Goal: Complete application form: Complete application form

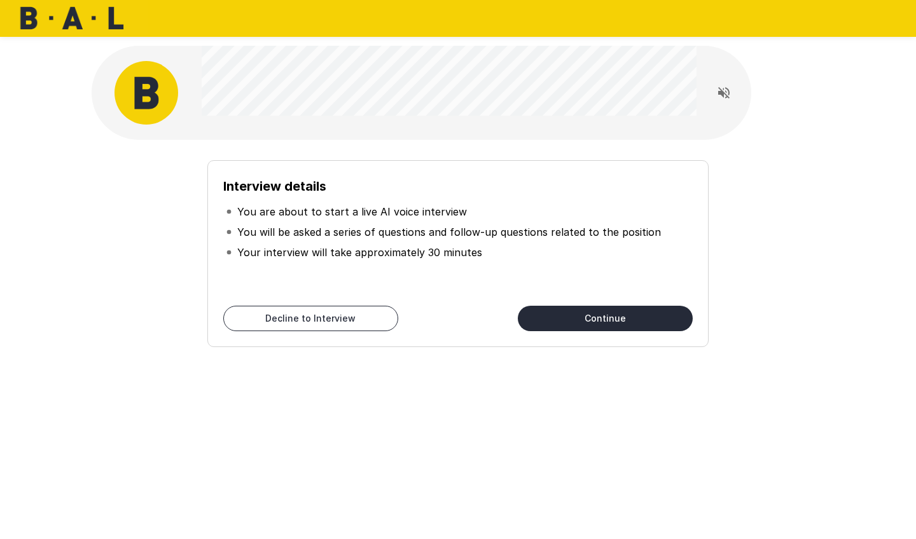
click at [563, 315] on button "Continue" at bounding box center [605, 318] width 175 height 25
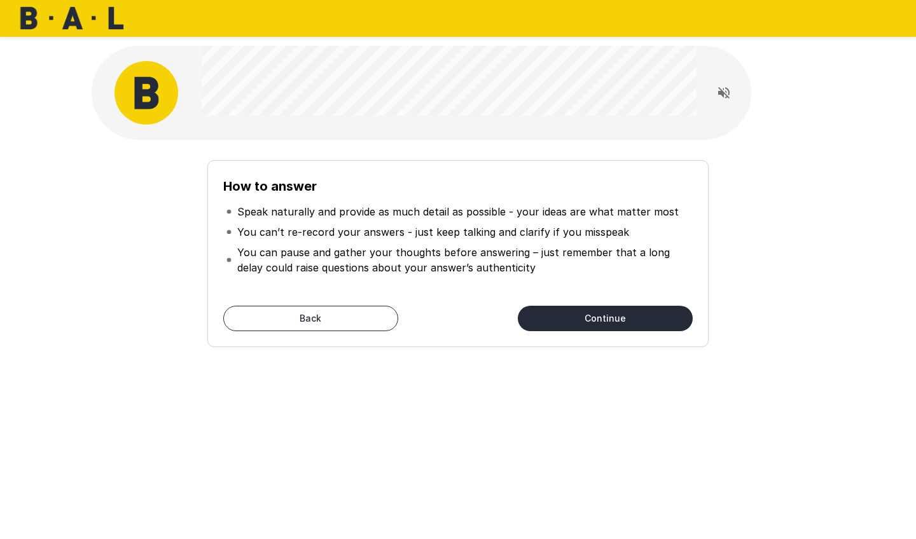
click at [588, 322] on button "Continue" at bounding box center [605, 318] width 175 height 25
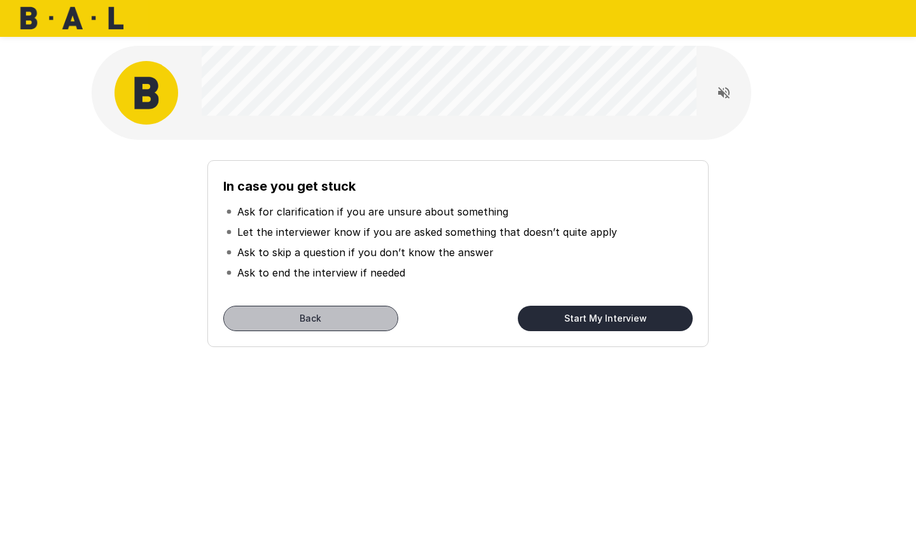
click at [303, 314] on button "Back" at bounding box center [310, 318] width 175 height 25
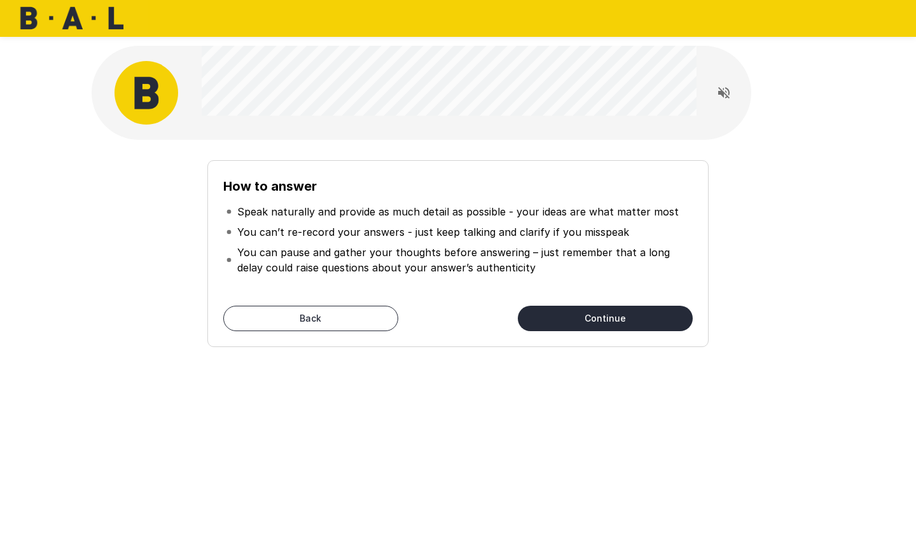
click at [307, 321] on button "Back" at bounding box center [310, 318] width 175 height 25
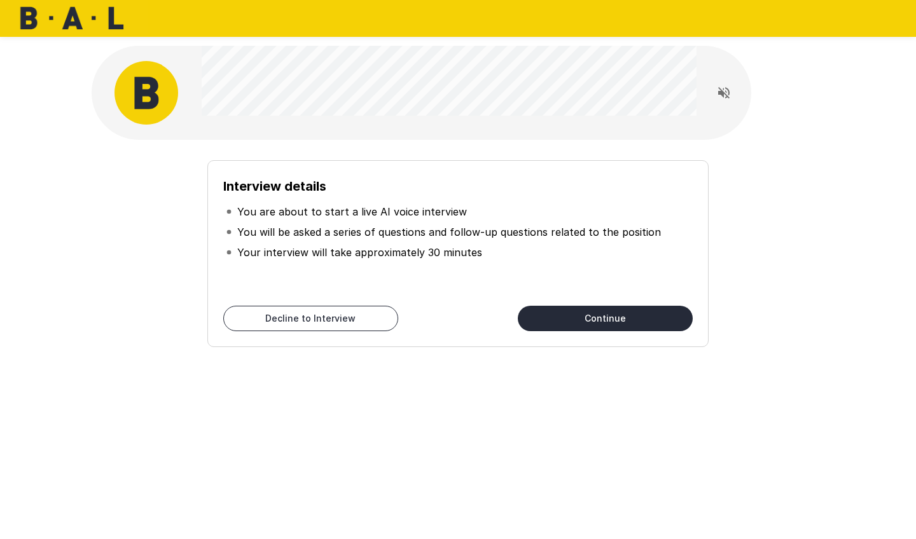
click at [572, 322] on button "Continue" at bounding box center [605, 318] width 175 height 25
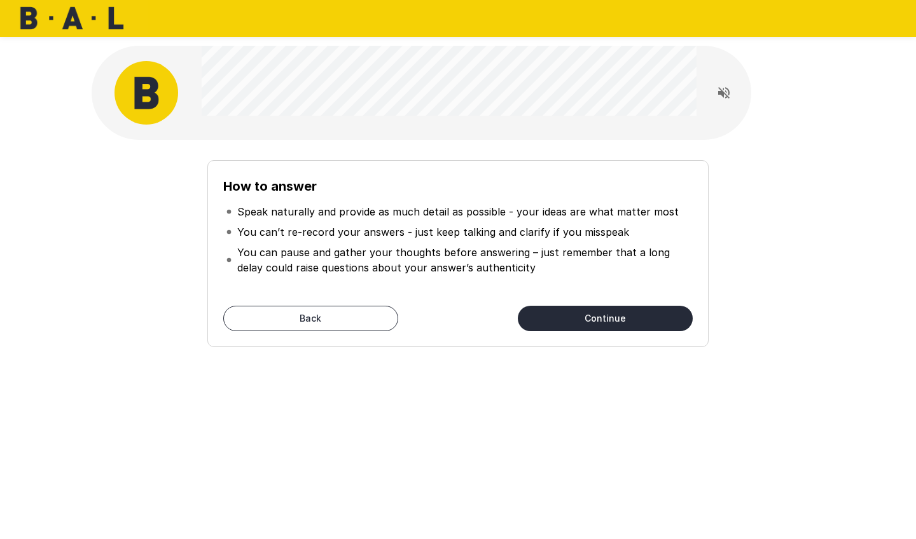
click at [571, 323] on button "Continue" at bounding box center [605, 318] width 175 height 25
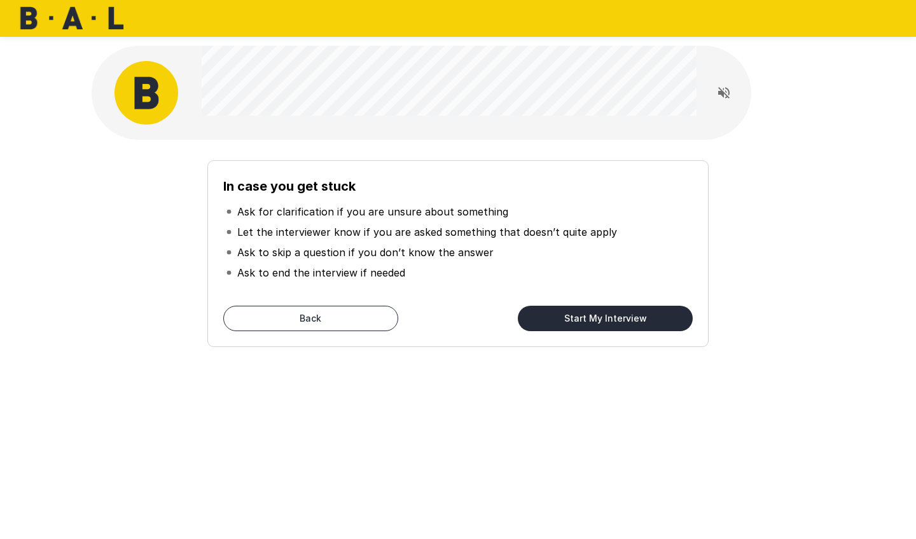
click at [571, 323] on button "Start My Interview" at bounding box center [605, 318] width 175 height 25
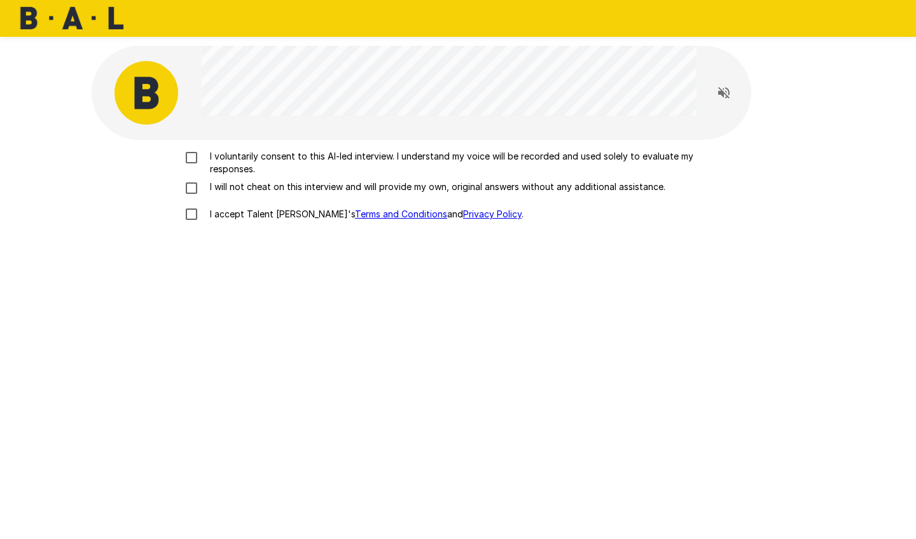
click at [282, 163] on p "I voluntarily consent to this AI-led interview. I understand my voice will be r…" at bounding box center [471, 162] width 533 height 25
click at [275, 193] on label "I will not cheat on this interview and will provide my own, original answers wi…" at bounding box center [458, 188] width 560 height 15
click at [270, 213] on p "I accept Talent Llama's Terms and Conditions and Privacy Policy ." at bounding box center [364, 214] width 319 height 13
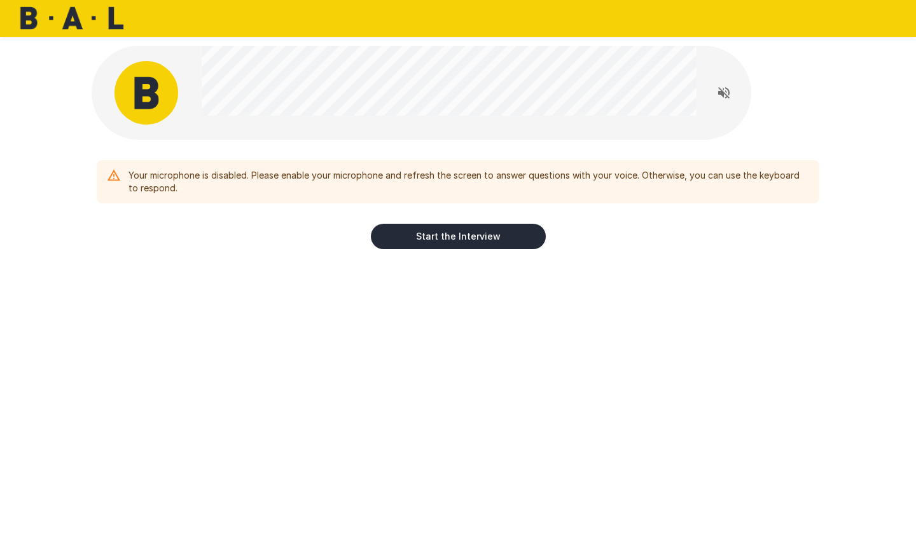
click at [727, 96] on icon "Read questions aloud" at bounding box center [723, 92] width 15 height 15
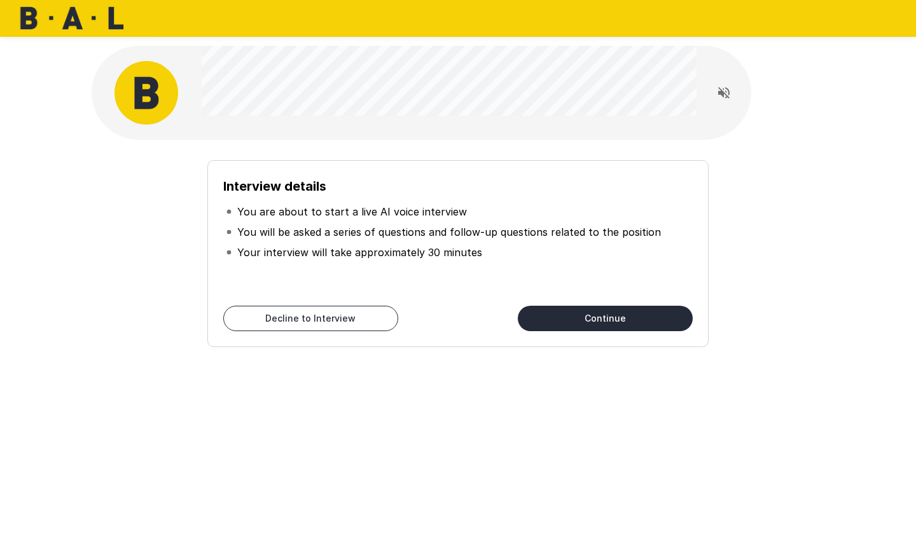
click at [557, 315] on button "Continue" at bounding box center [605, 318] width 175 height 25
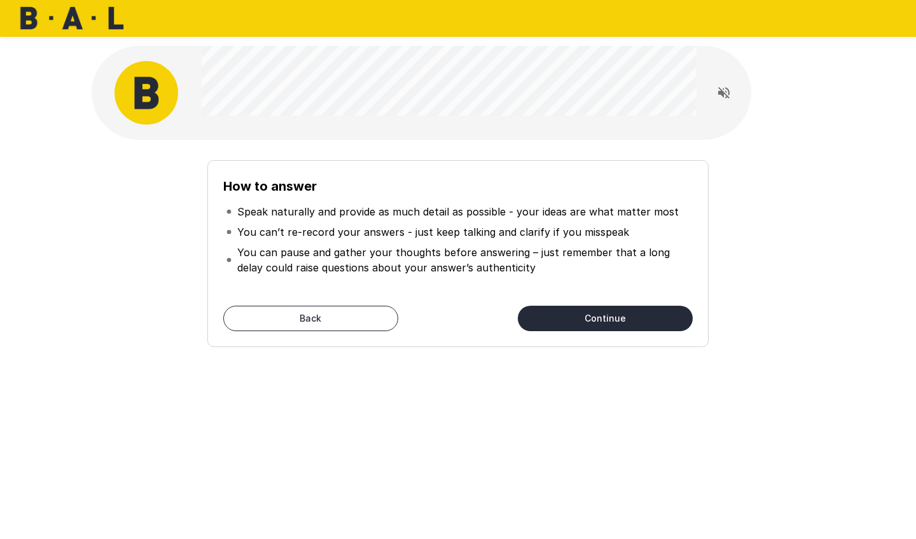
click at [569, 322] on button "Continue" at bounding box center [605, 318] width 175 height 25
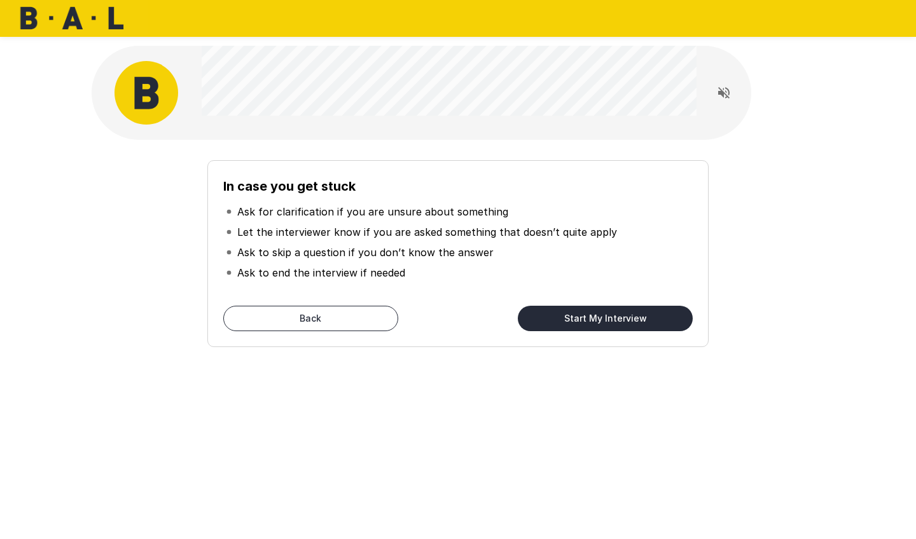
click at [569, 322] on button "Start My Interview" at bounding box center [605, 318] width 175 height 25
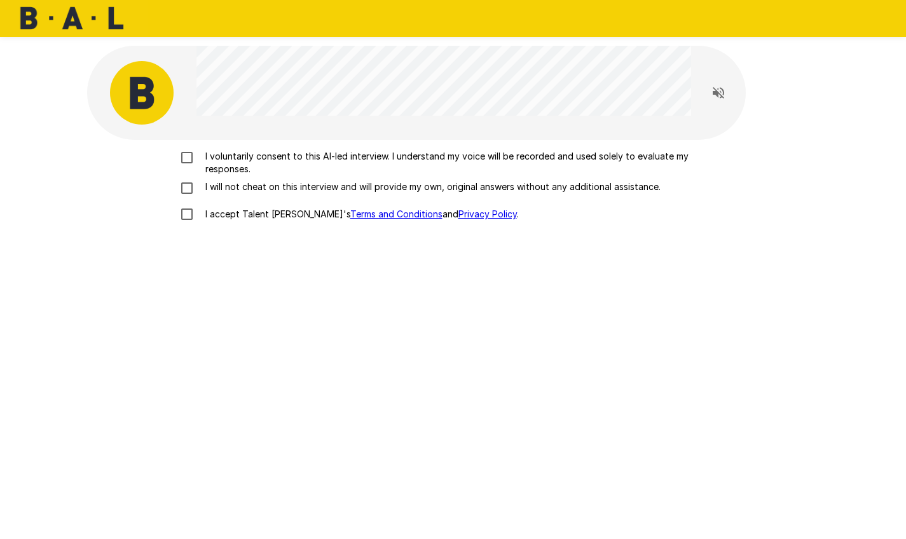
click at [569, 322] on div "I voluntarily consent to this AI-led interview. I understand my voice will be r…" at bounding box center [453, 318] width 733 height 357
click at [469, 180] on div "I voluntarily consent to this AI-led interview. I understand my voice will be r…" at bounding box center [453, 189] width 722 height 78
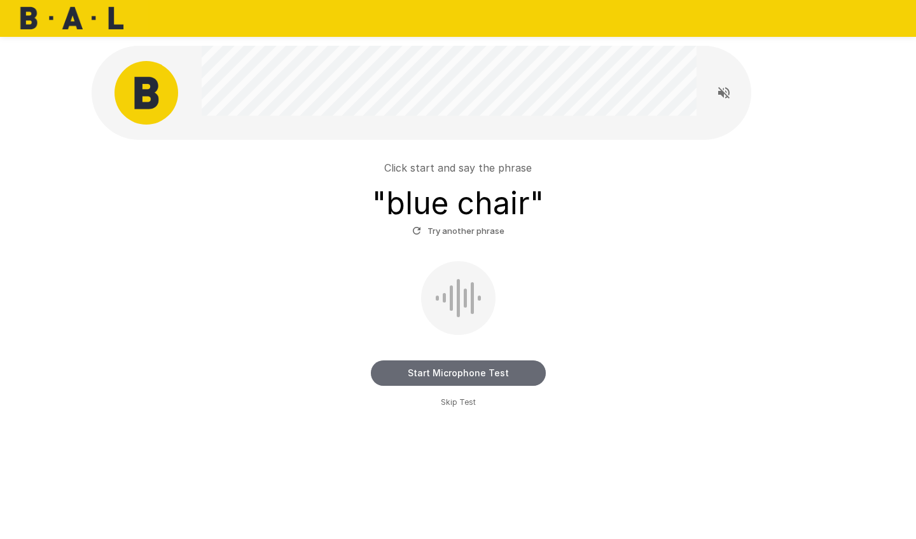
click at [501, 367] on button "Start Microphone Test" at bounding box center [458, 373] width 175 height 25
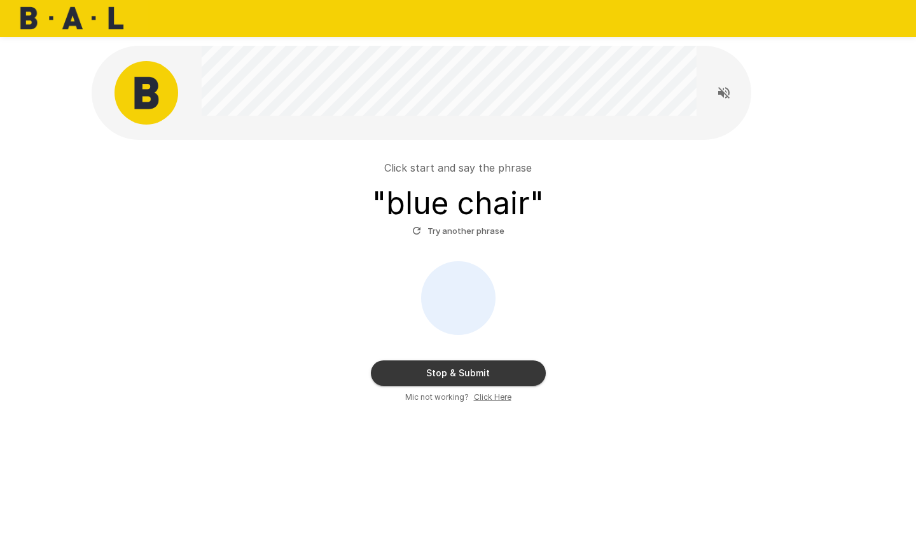
click at [501, 368] on button "Stop & Submit" at bounding box center [458, 373] width 175 height 25
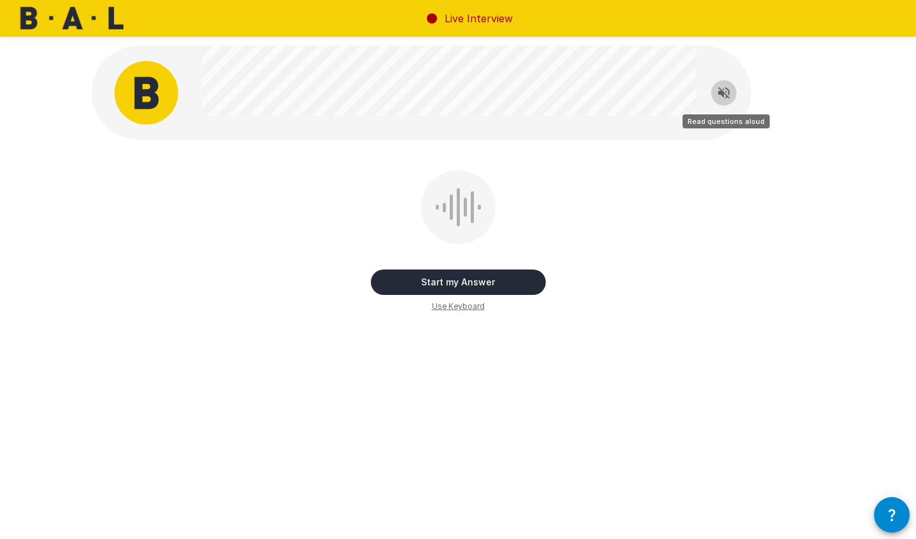
click at [720, 97] on icon "Read questions aloud" at bounding box center [723, 92] width 15 height 15
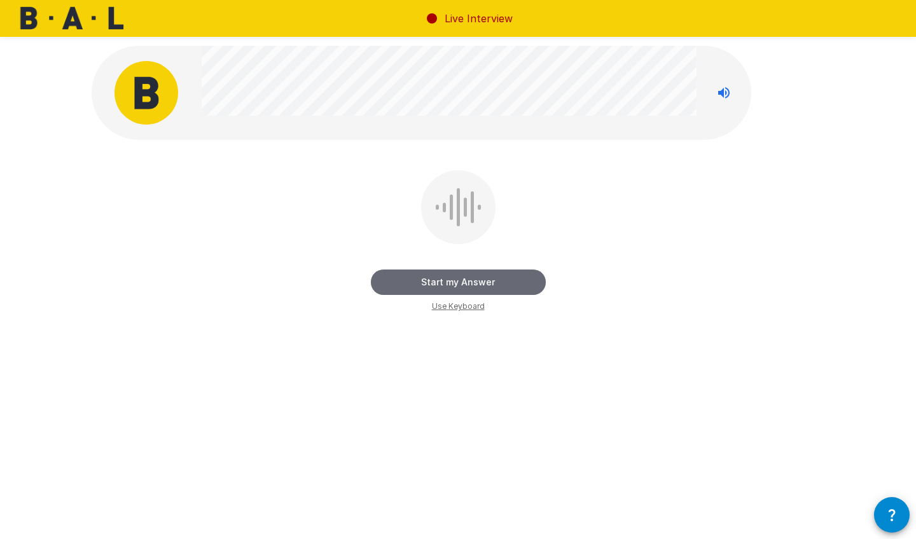
click at [438, 287] on button "Start my Answer" at bounding box center [458, 282] width 175 height 25
click at [454, 287] on button "Stop & Submit" at bounding box center [458, 282] width 175 height 25
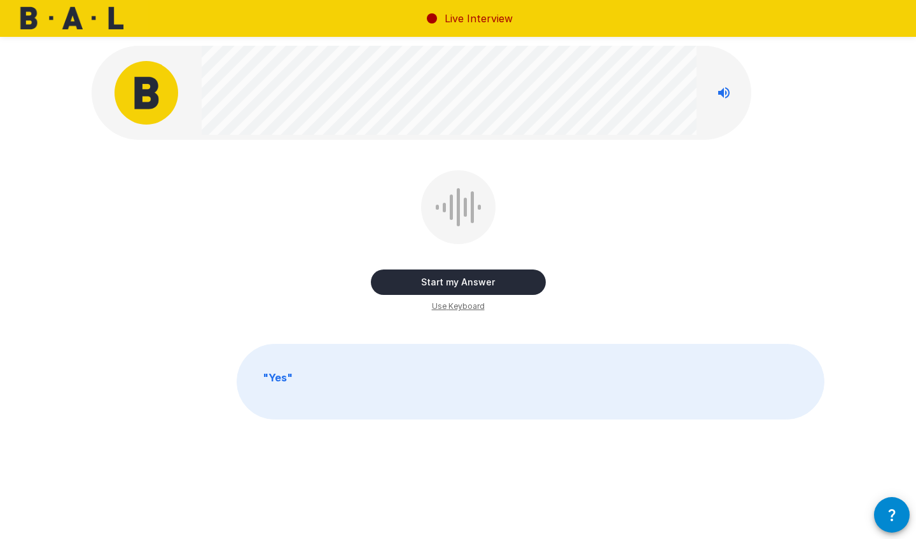
click at [415, 283] on button "Start my Answer" at bounding box center [458, 282] width 175 height 25
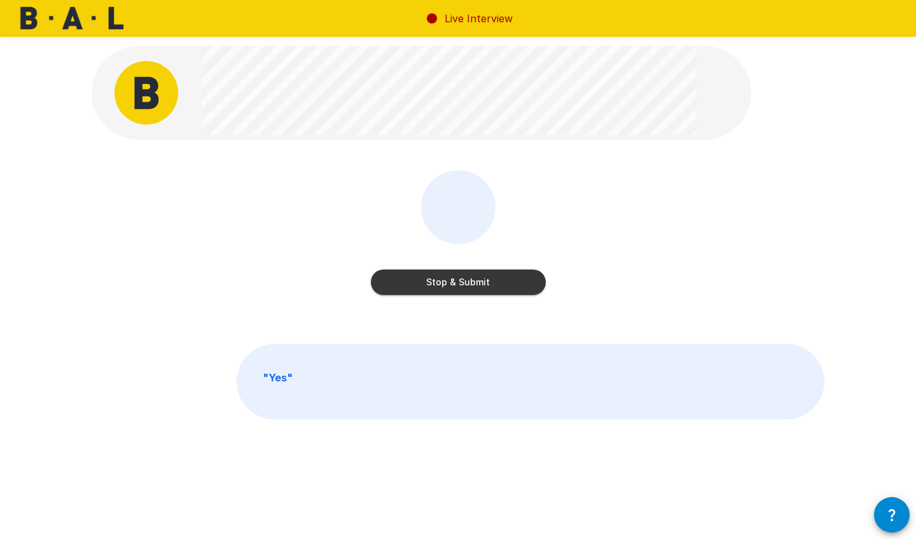
click at [505, 284] on button "Stop & Submit" at bounding box center [458, 282] width 175 height 25
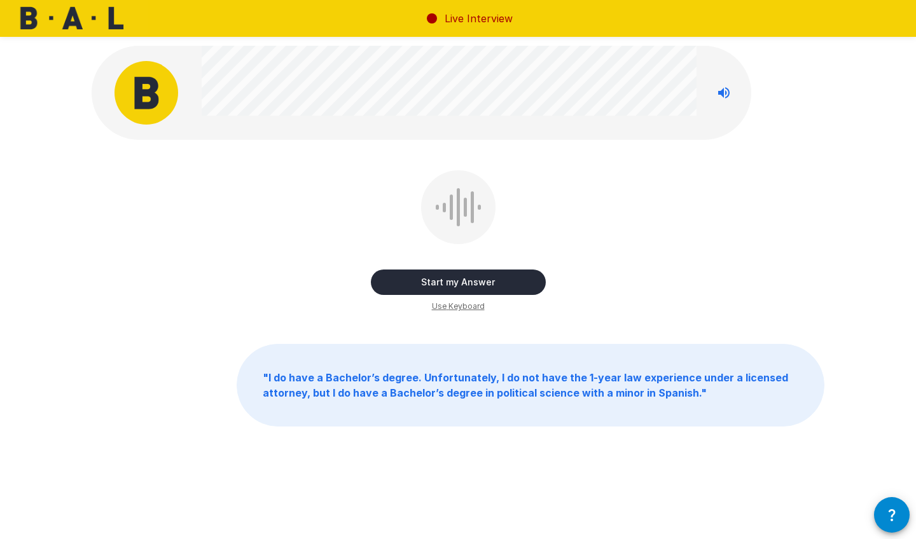
click at [516, 285] on button "Start my Answer" at bounding box center [458, 282] width 175 height 25
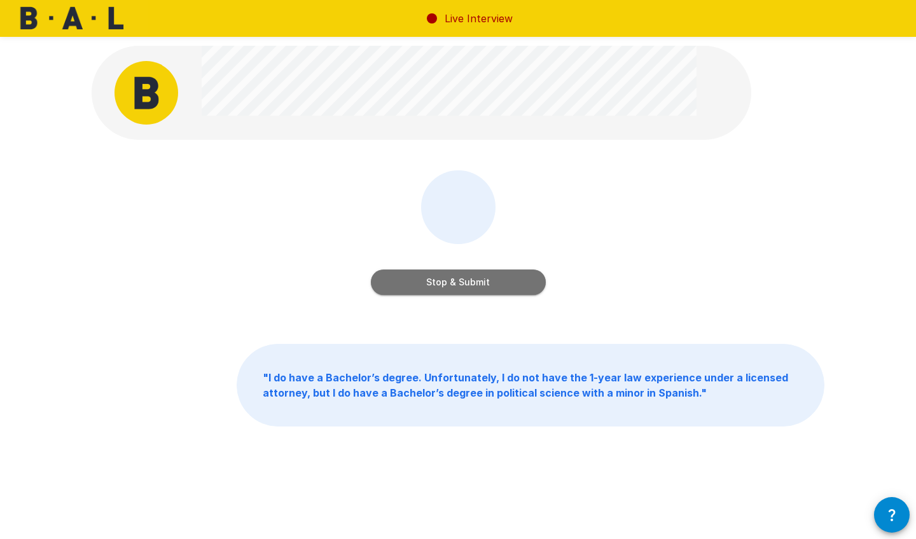
click at [516, 284] on button "Stop & Submit" at bounding box center [458, 282] width 175 height 25
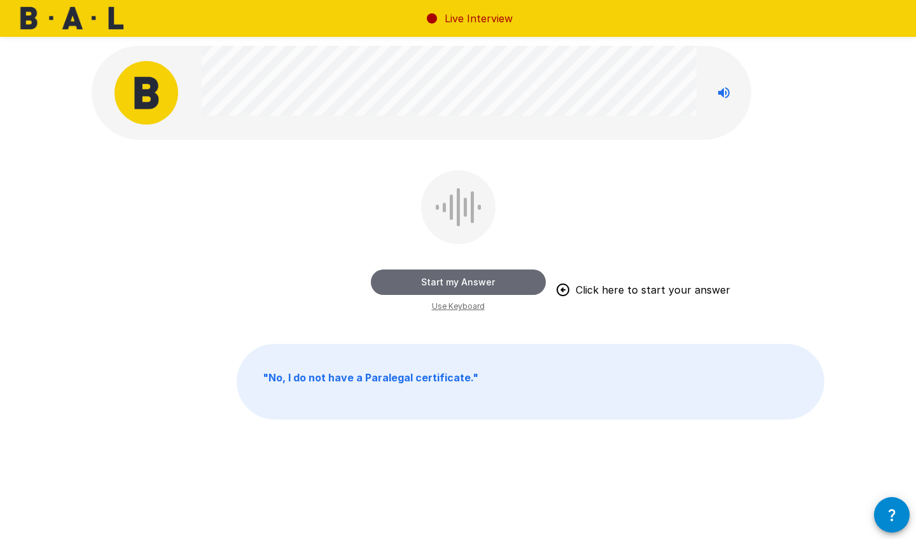
click at [497, 285] on button "Start my Answer" at bounding box center [458, 282] width 175 height 25
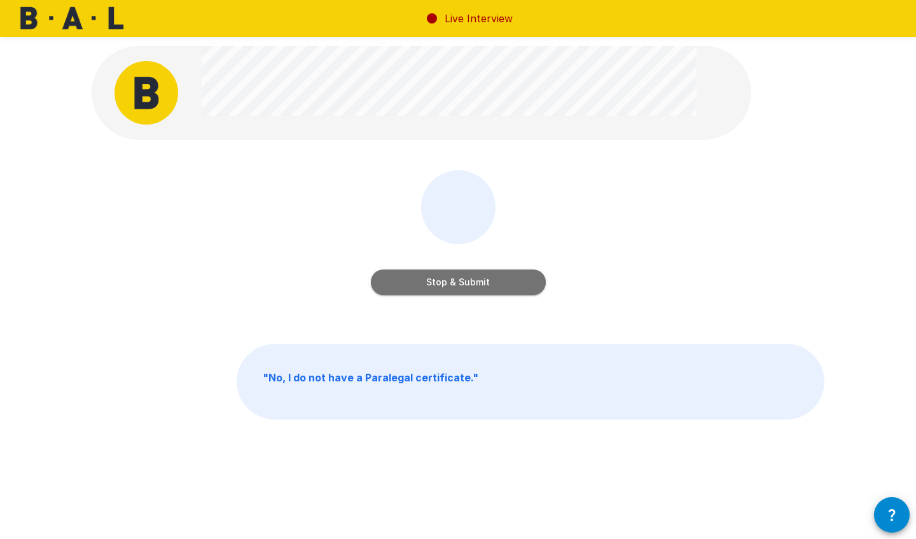
click at [489, 275] on button "Stop & Submit" at bounding box center [458, 282] width 175 height 25
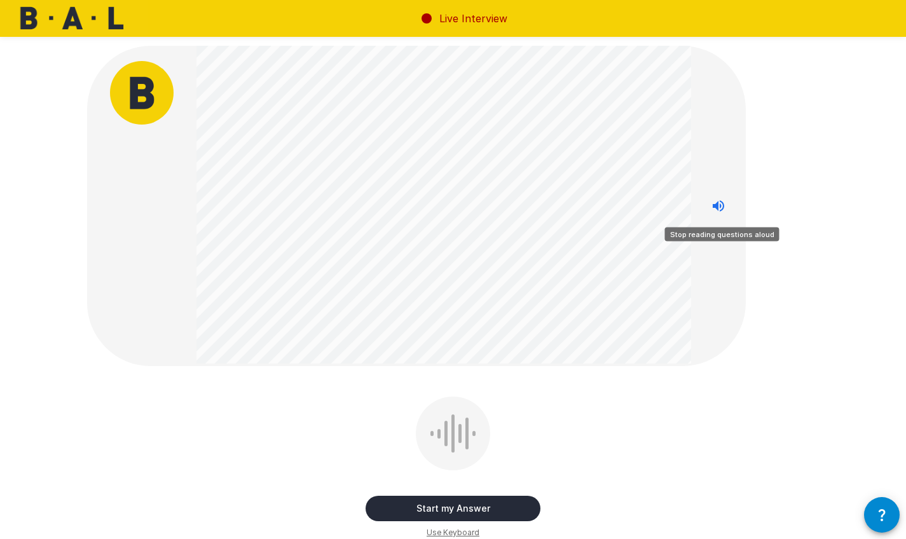
click at [715, 210] on icon "Stop reading questions aloud" at bounding box center [718, 205] width 15 height 15
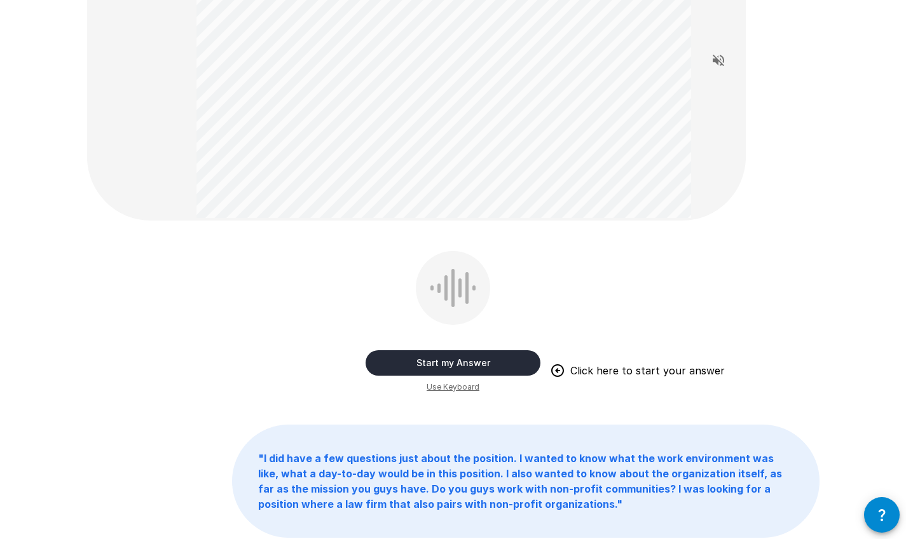
scroll to position [150, 0]
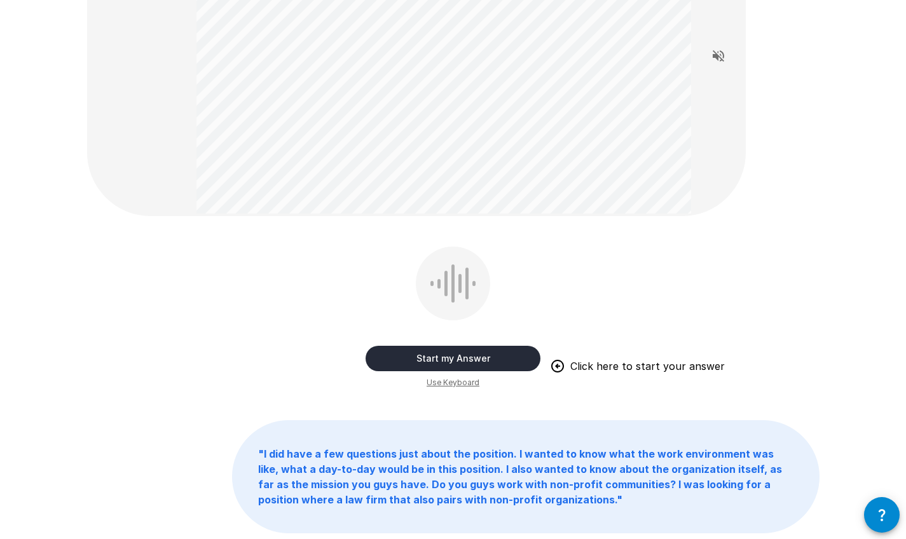
click at [485, 354] on button "Start my Answer" at bounding box center [453, 358] width 175 height 25
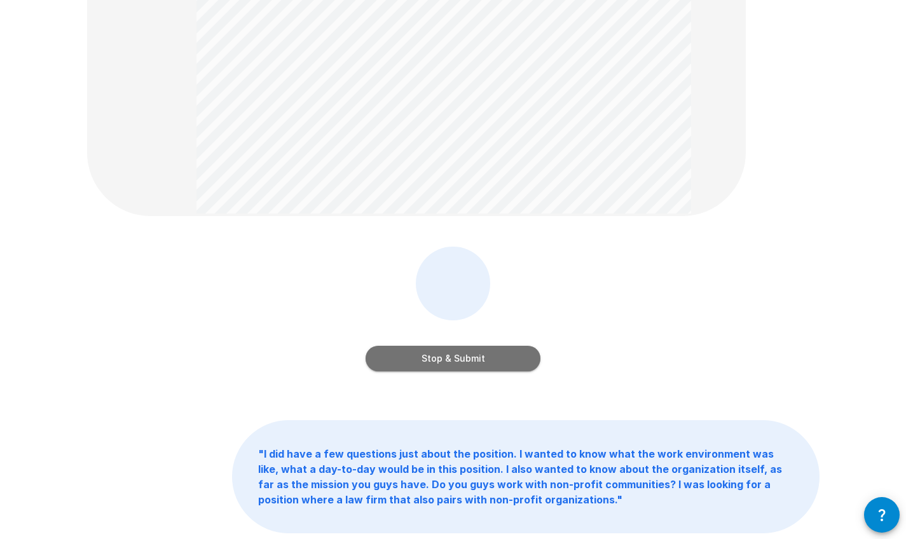
click at [485, 362] on button "Stop & Submit" at bounding box center [453, 358] width 175 height 25
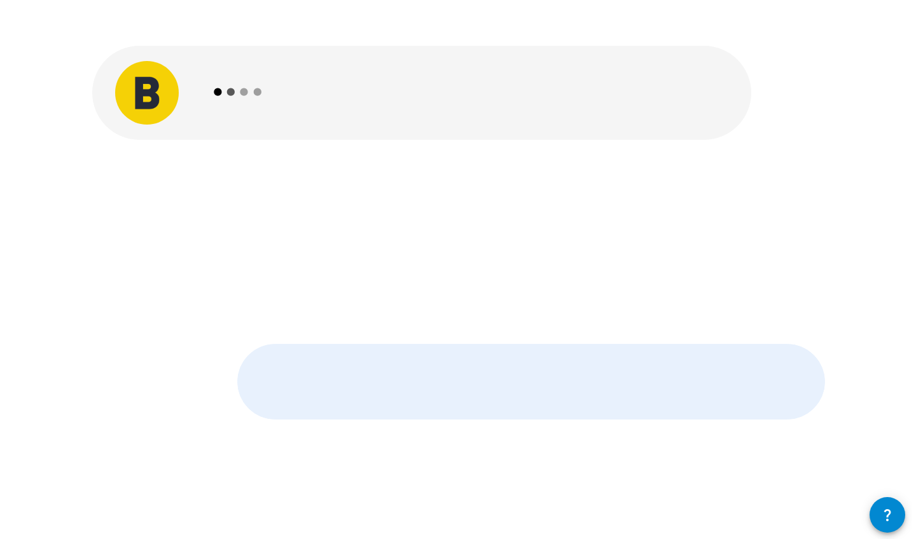
scroll to position [0, 0]
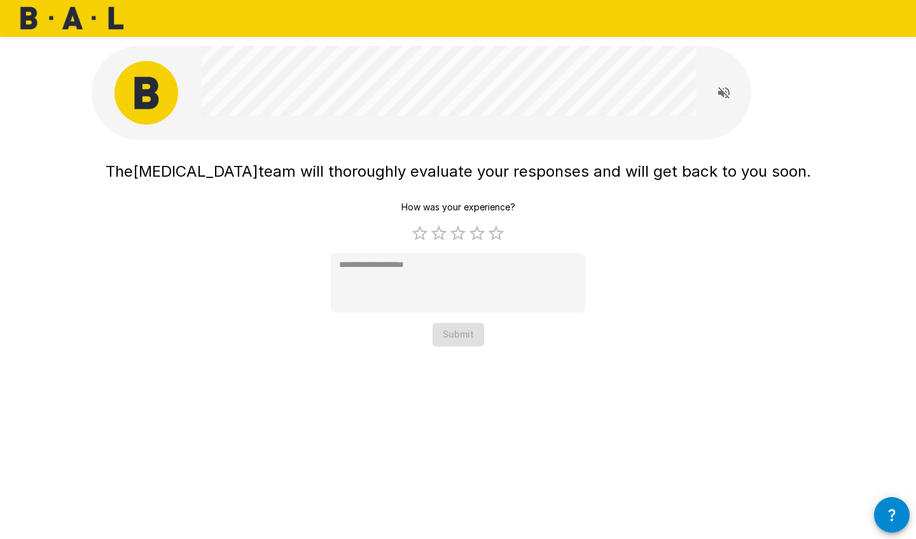
type textarea "*"
